Goal: Entertainment & Leisure: Consume media (video, audio)

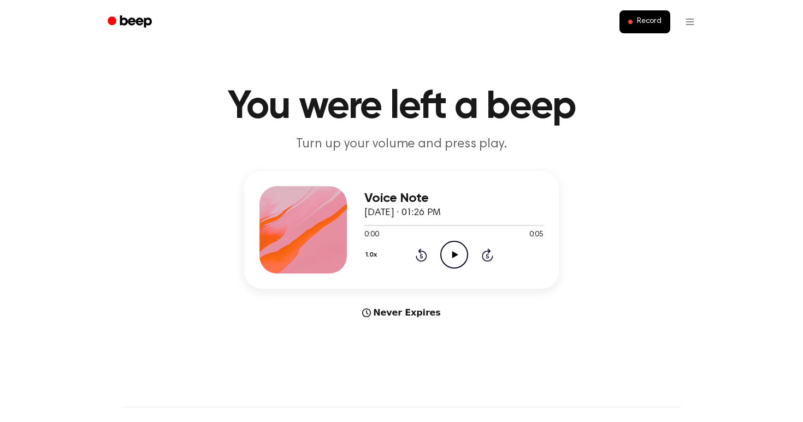
click at [449, 256] on icon "Play Audio" at bounding box center [454, 255] width 28 height 28
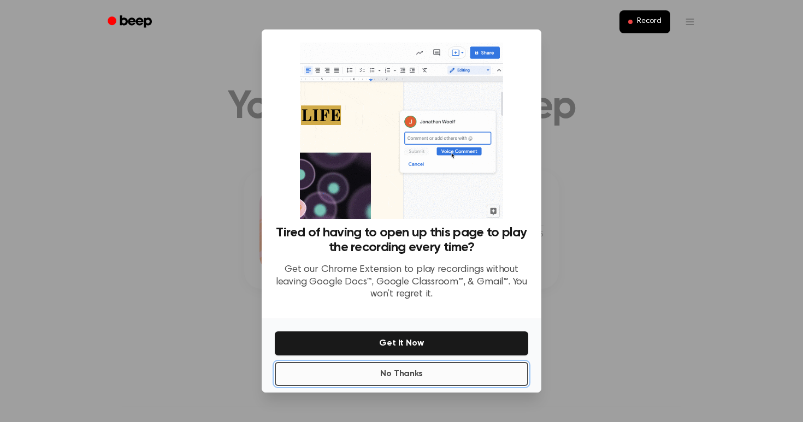
click at [437, 375] on button "No Thanks" at bounding box center [401, 374] width 253 height 24
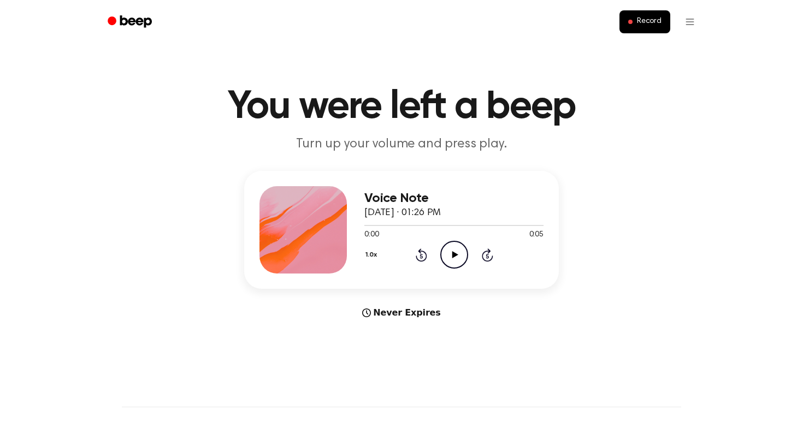
click at [452, 255] on icon at bounding box center [455, 254] width 6 height 7
click at [125, 26] on icon "Beep" at bounding box center [131, 22] width 46 height 16
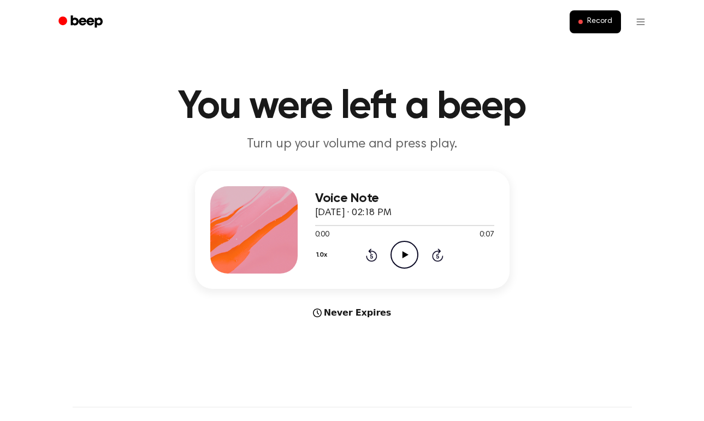
click at [395, 257] on icon "Play Audio" at bounding box center [405, 255] width 28 height 28
click at [411, 252] on icon "Play Audio" at bounding box center [405, 255] width 28 height 28
click at [371, 252] on icon at bounding box center [371, 255] width 11 height 13
click at [370, 252] on icon at bounding box center [371, 255] width 11 height 13
